Goal: Task Accomplishment & Management: Use online tool/utility

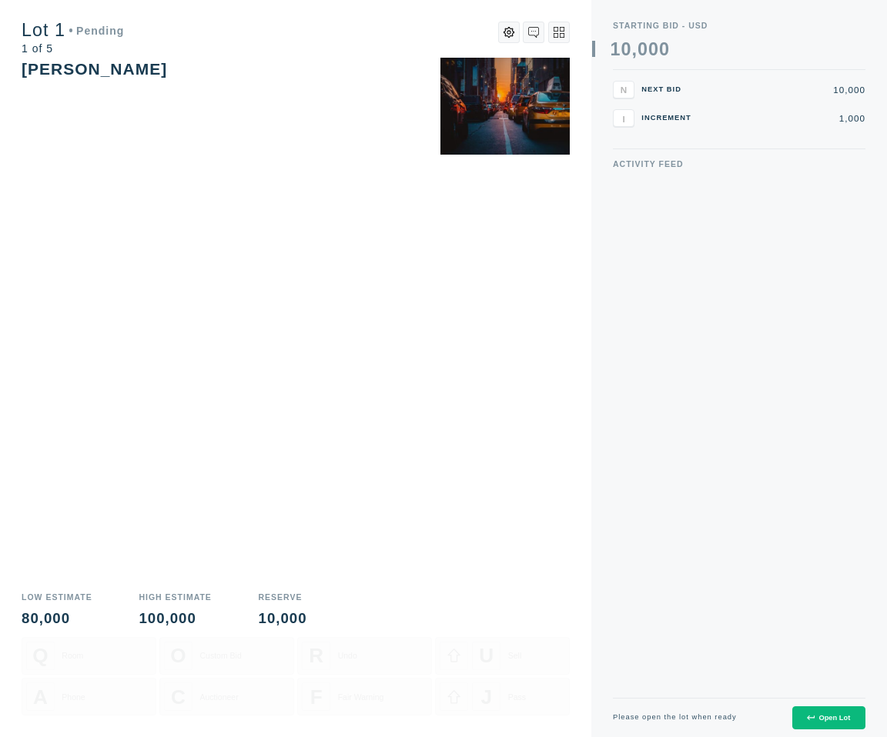
click at [827, 721] on div "Open Lot" at bounding box center [828, 718] width 43 height 8
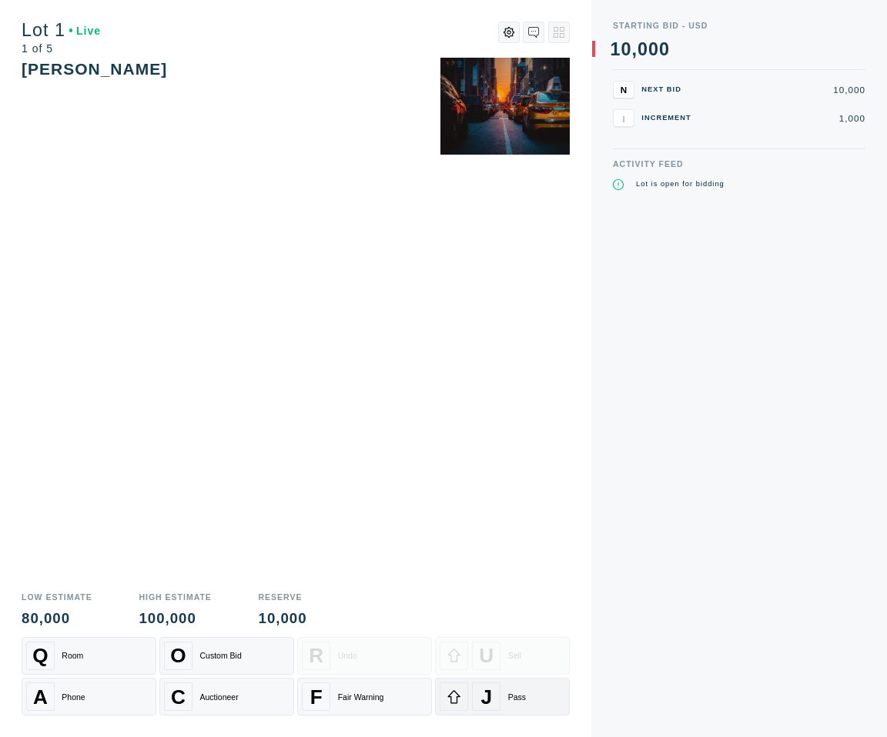
click at [502, 696] on div "J Pass" at bounding box center [502, 697] width 125 height 28
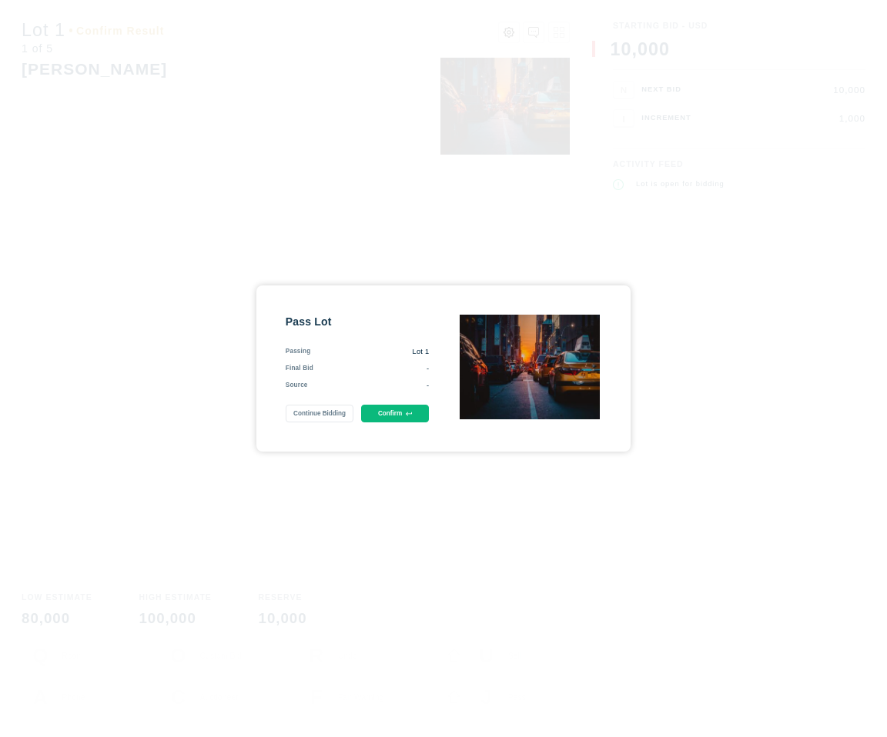
click at [411, 416] on icon at bounding box center [409, 414] width 6 height 6
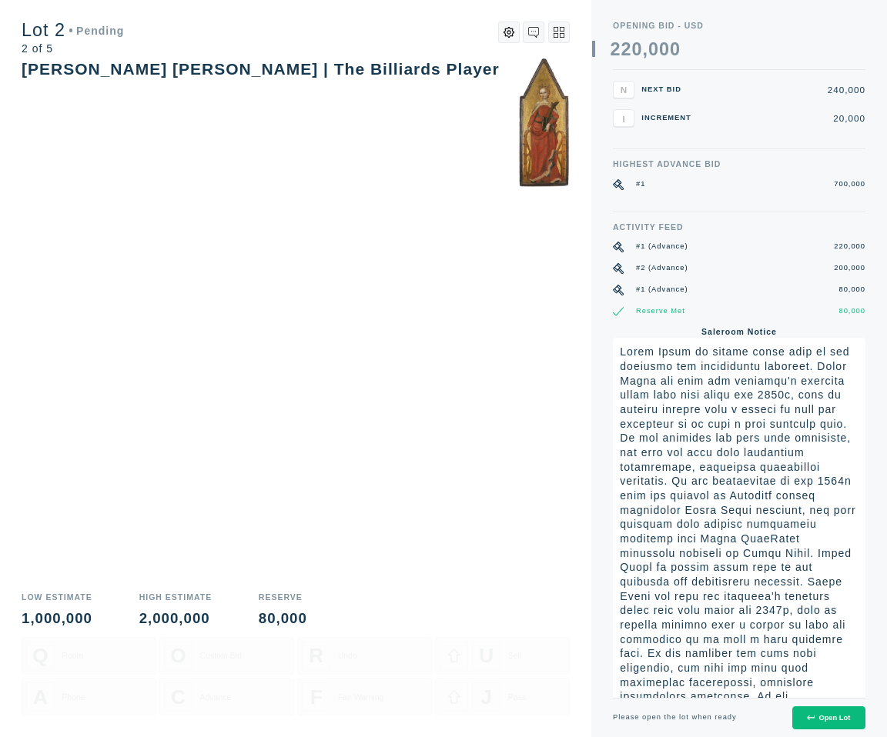
click at [808, 715] on icon at bounding box center [810, 717] width 7 height 7
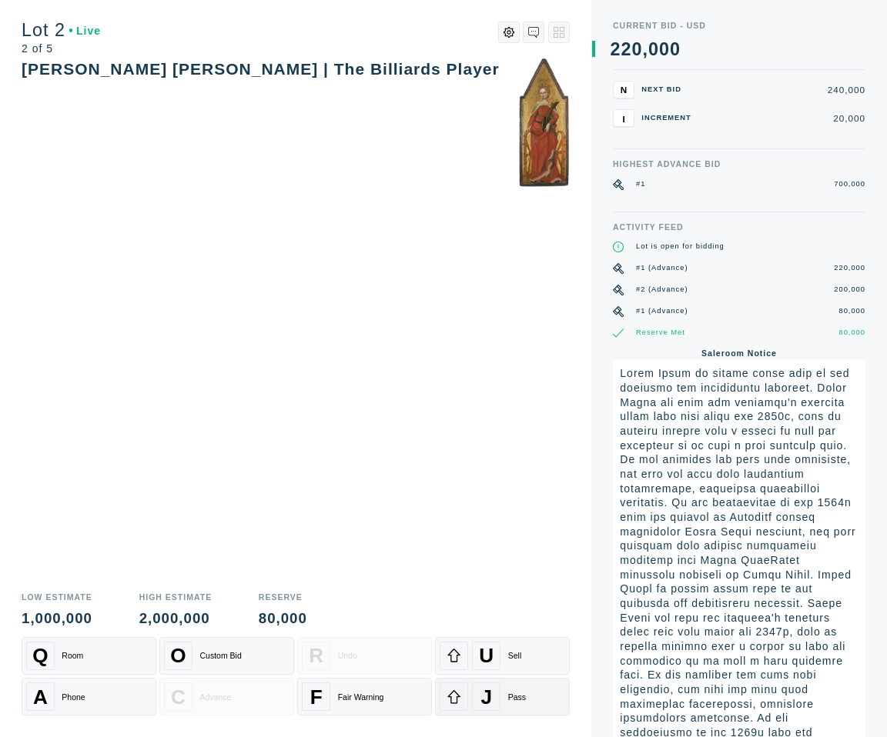
click at [504, 704] on div "J Pass" at bounding box center [502, 697] width 125 height 28
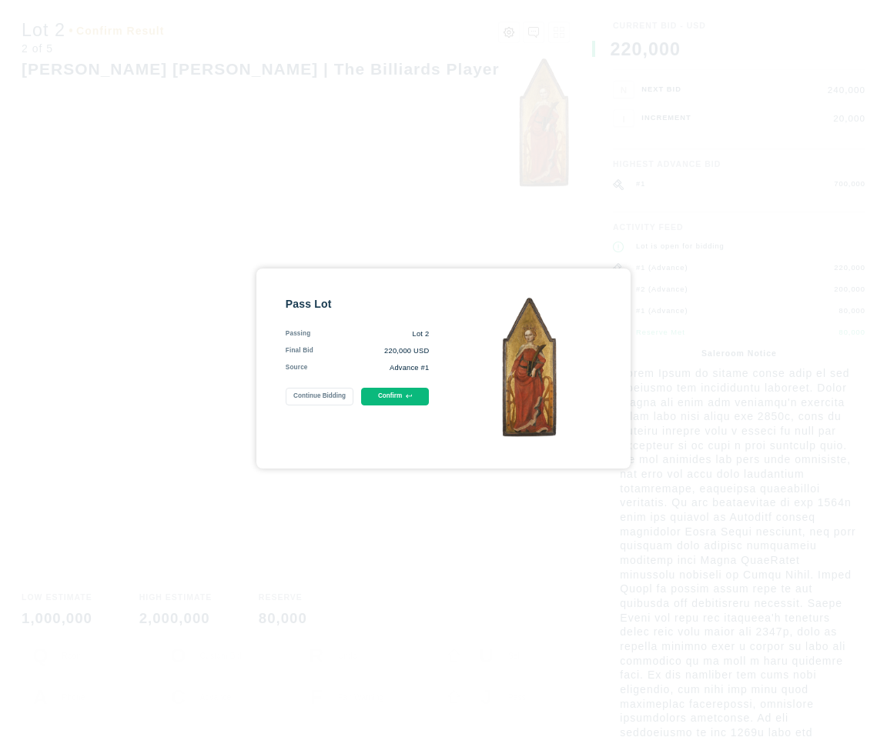
click at [389, 410] on div "Pass Lot Passing Lot 2 Final Bid 220,000 USD Source Advance #1 Continue Bidding…" at bounding box center [358, 368] width 144 height 143
click at [389, 400] on button "Confirm" at bounding box center [395, 397] width 69 height 18
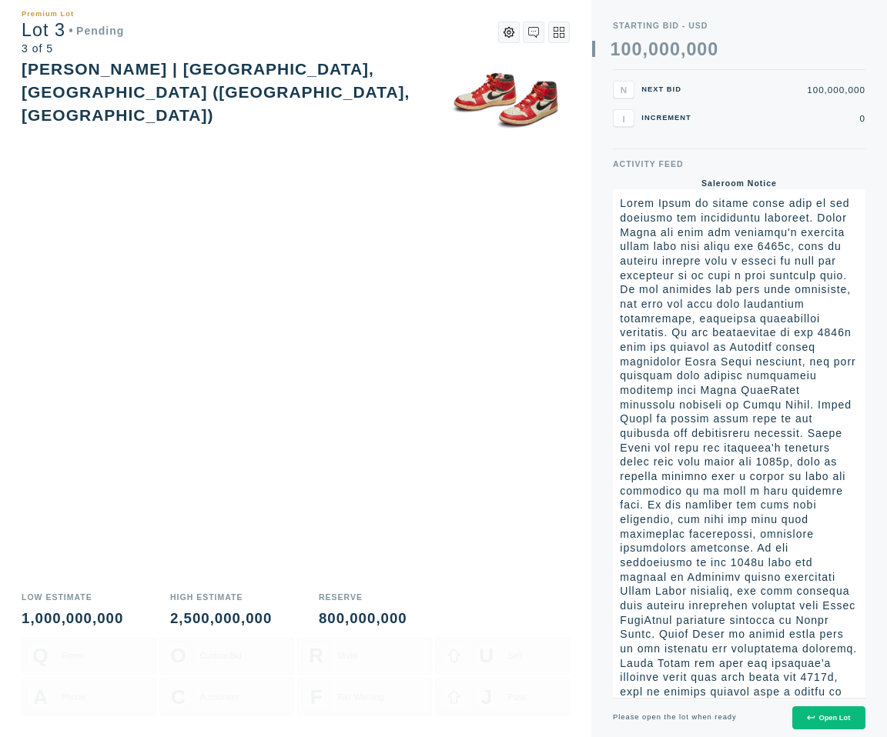
click at [837, 714] on div "Open Lot" at bounding box center [828, 718] width 43 height 8
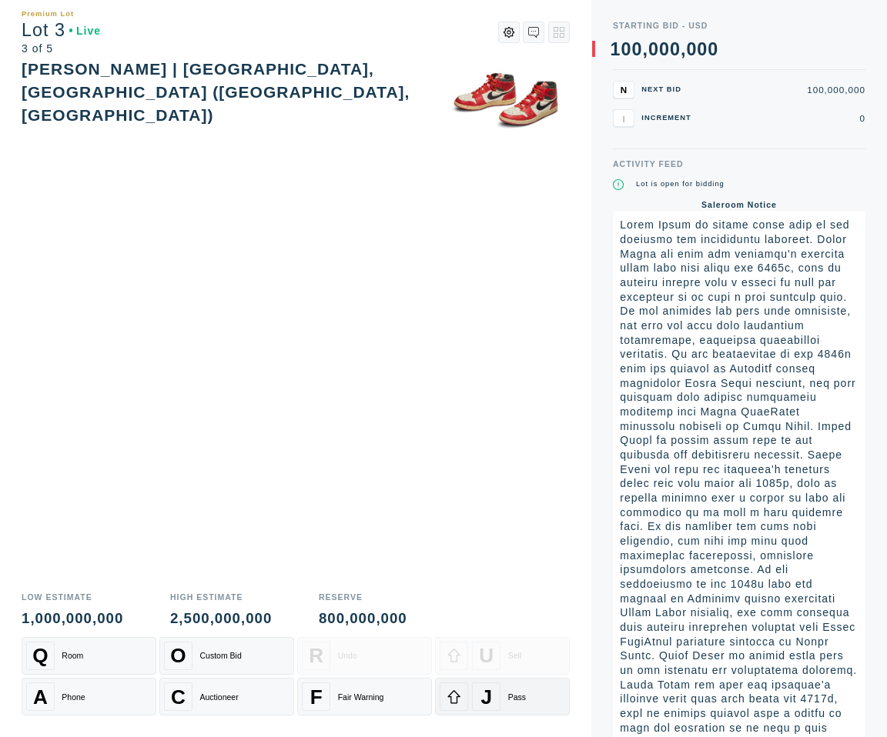
click at [464, 693] on div at bounding box center [454, 697] width 28 height 28
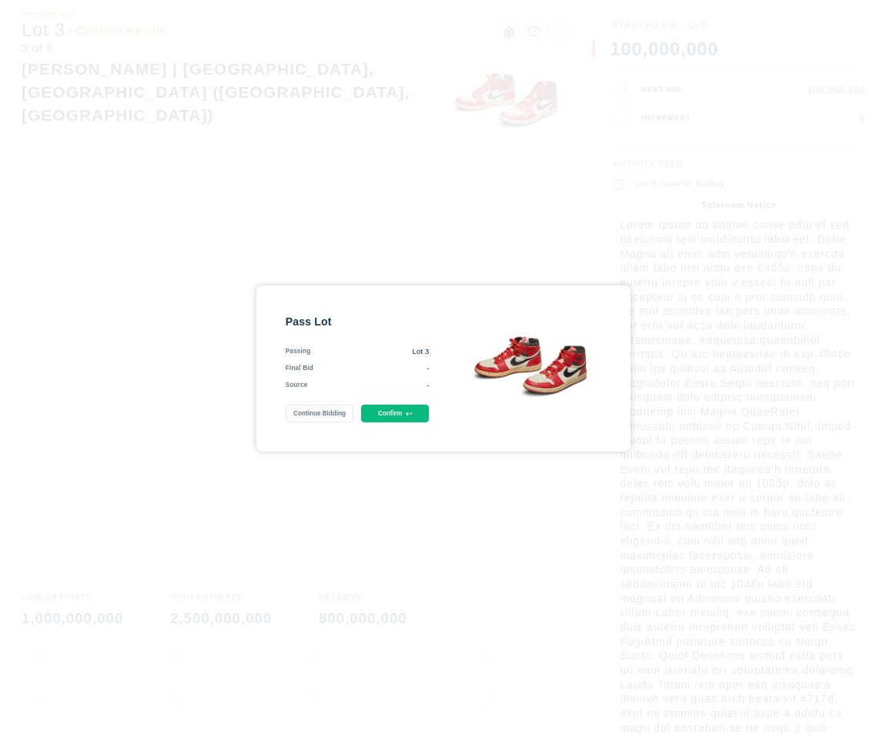
click at [396, 399] on div "Pass Lot Passing Lot 3 Final Bid - Source - Continue Bidding Confirm" at bounding box center [358, 369] width 144 height 109
click at [396, 412] on button "Confirm" at bounding box center [395, 414] width 69 height 18
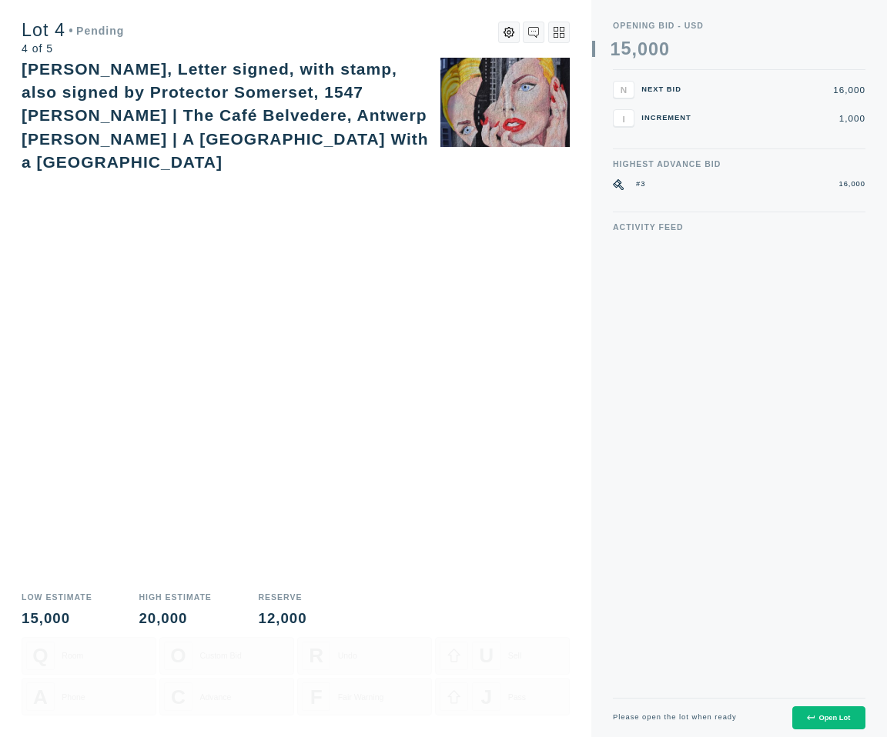
click at [833, 714] on div "Open Lot" at bounding box center [828, 718] width 43 height 8
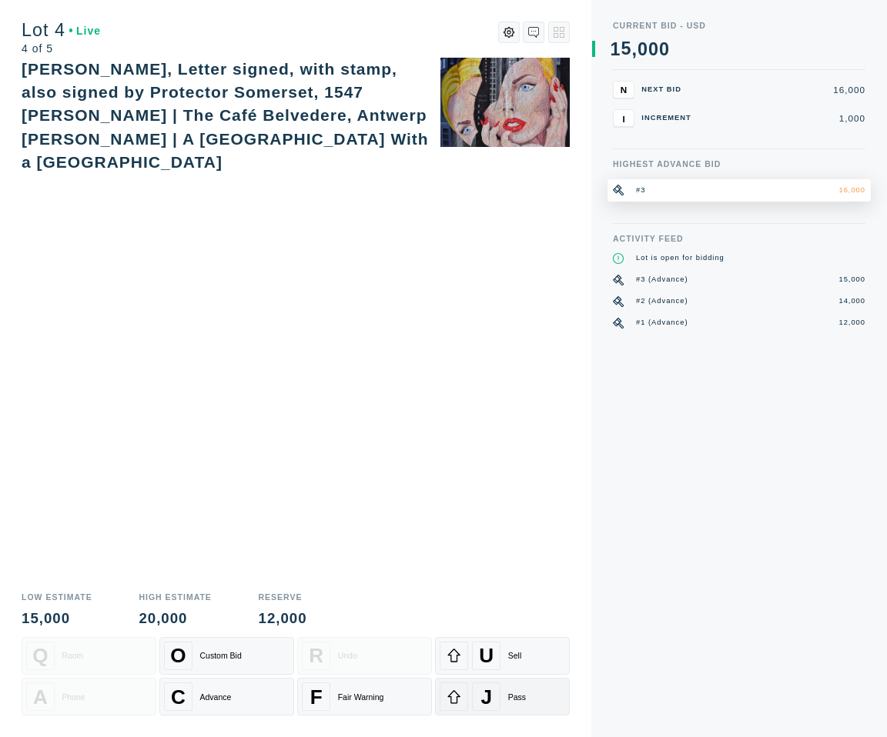
click at [488, 687] on span "J" at bounding box center [487, 697] width 12 height 24
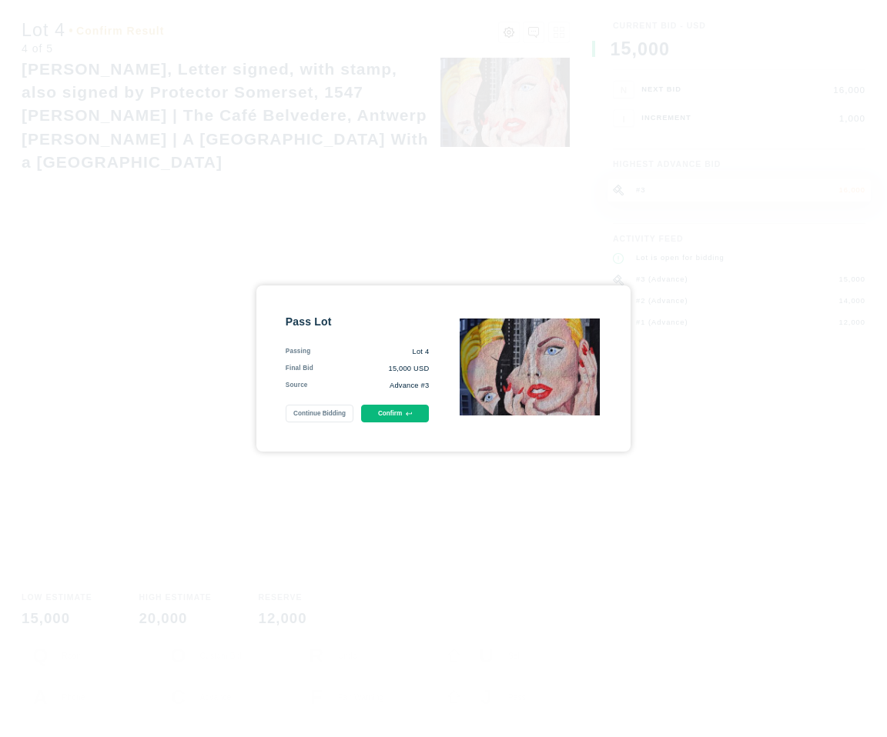
click at [377, 404] on div "Pass Lot Passing Lot 4 Final Bid 15,000 USD Source Advance #3 Continue Bidding …" at bounding box center [358, 369] width 144 height 109
click at [387, 415] on button "Confirm" at bounding box center [395, 414] width 69 height 18
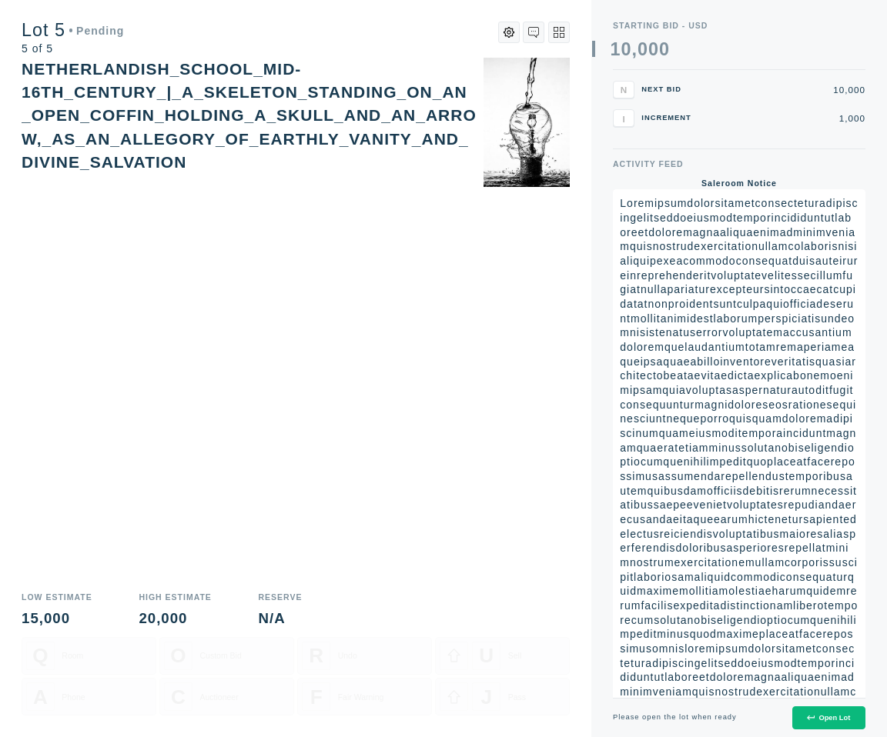
click at [804, 710] on button "Open Lot" at bounding box center [828, 719] width 73 height 24
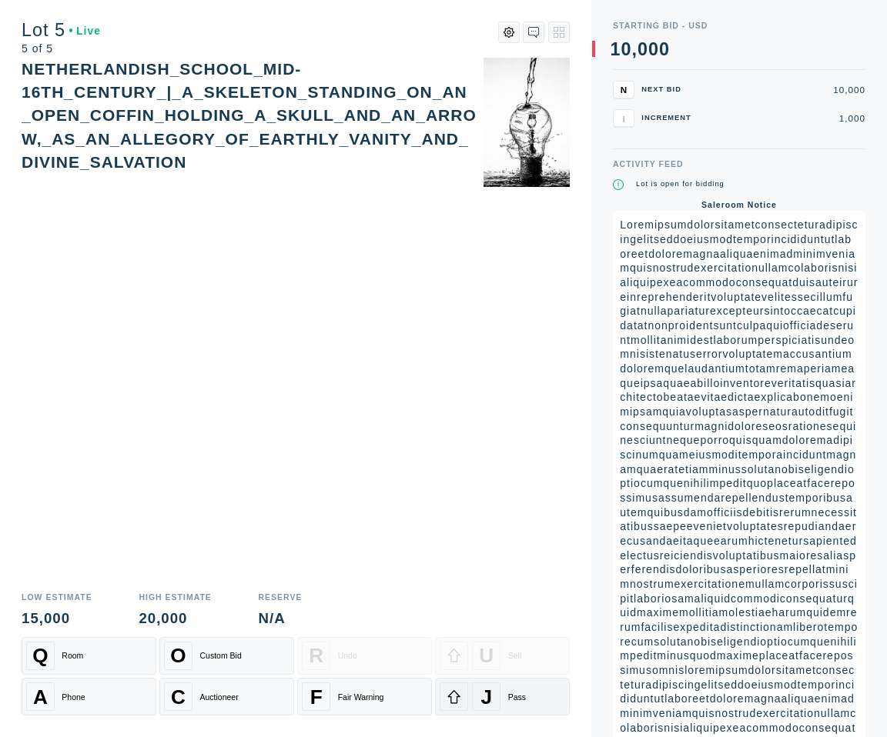
click at [493, 695] on div "J" at bounding box center [486, 697] width 28 height 28
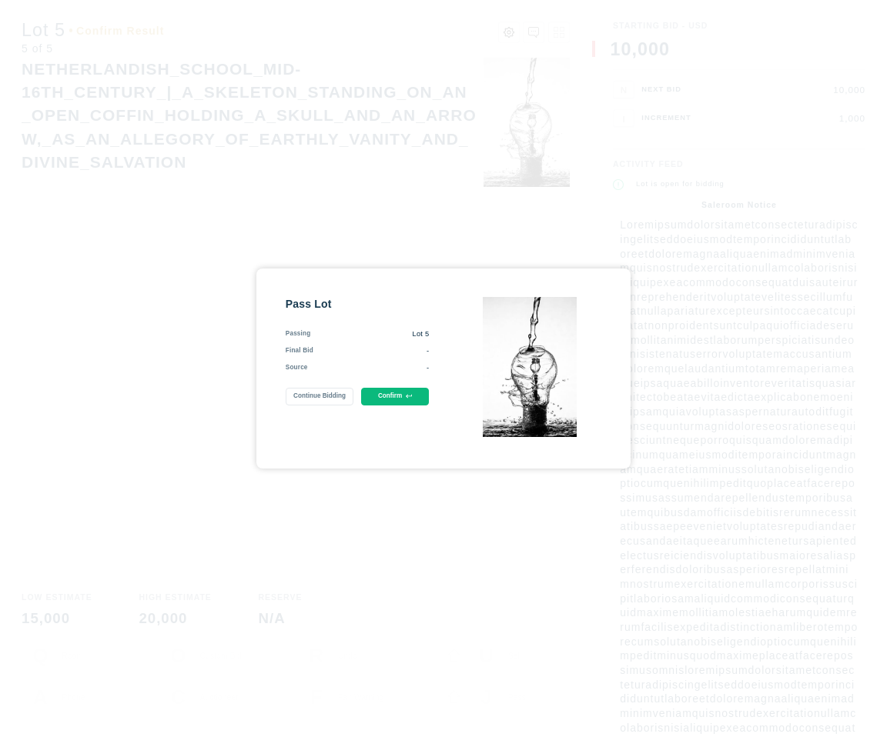
click at [385, 397] on button "Confirm" at bounding box center [395, 397] width 69 height 18
